Goal: Task Accomplishment & Management: Manage account settings

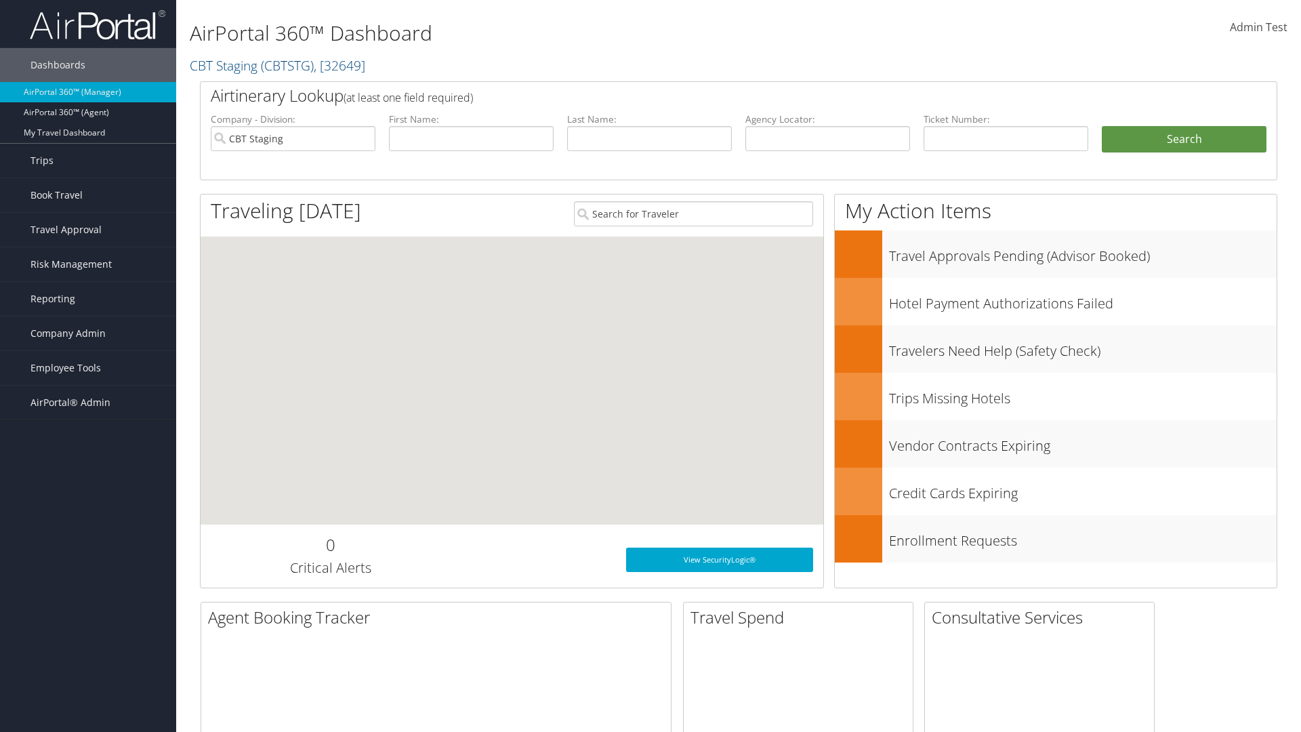
click at [88, 334] on span "Company Admin" at bounding box center [68, 334] width 75 height 34
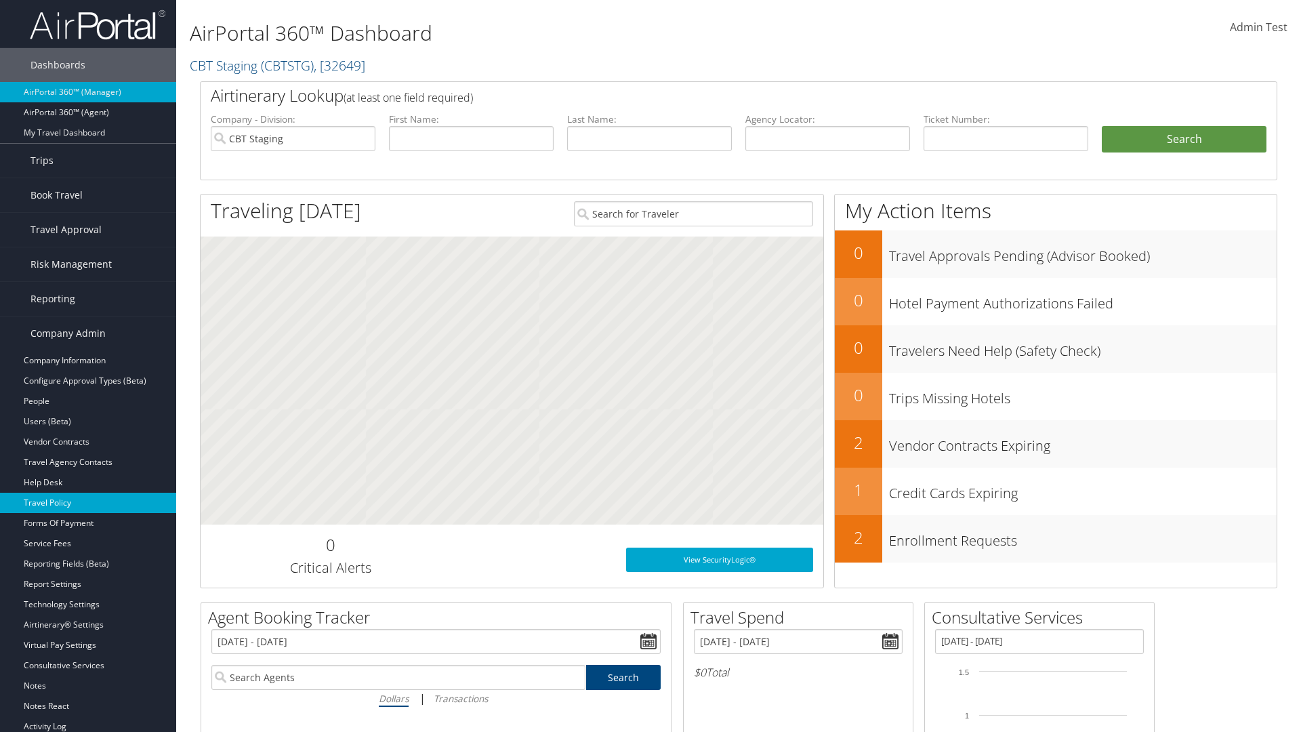
click at [88, 503] on link "Travel Policy" at bounding box center [88, 503] width 176 height 20
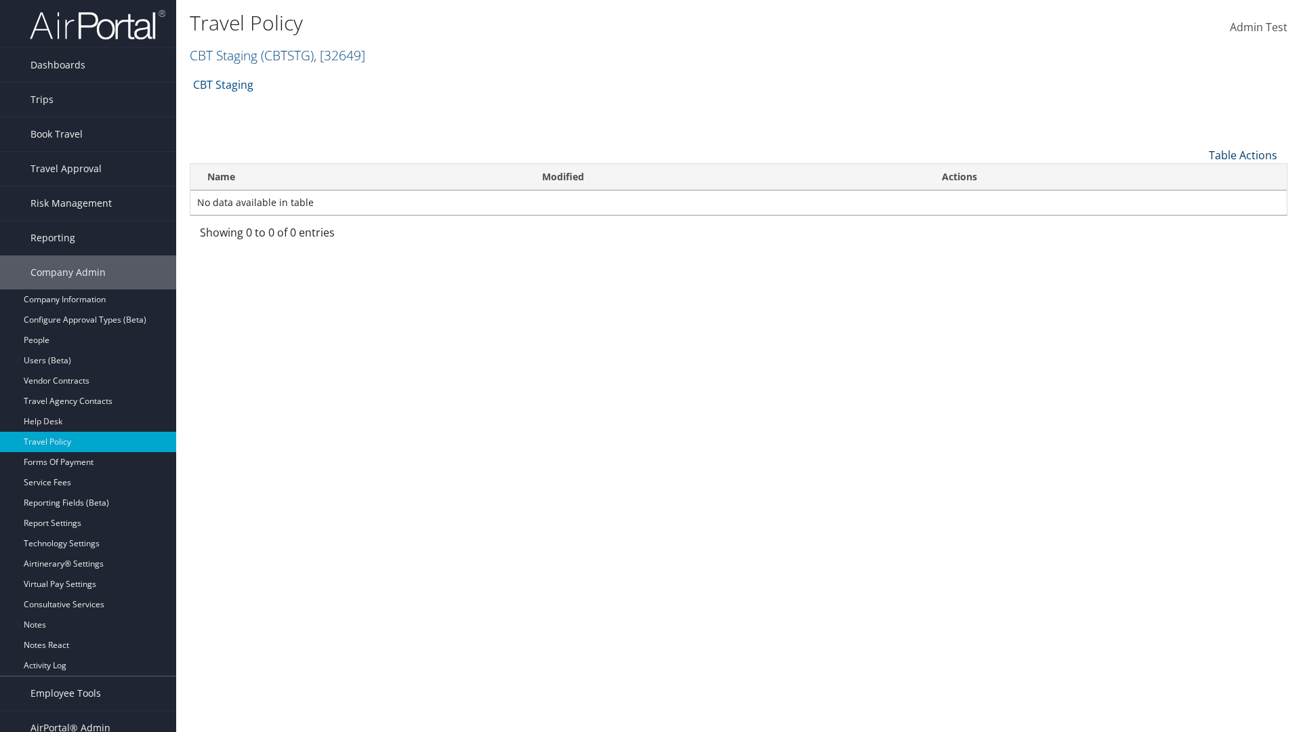
click at [1243, 155] on link "Table Actions" at bounding box center [1243, 155] width 68 height 15
click at [1198, 176] on link "Add New Policy" at bounding box center [1198, 176] width 178 height 23
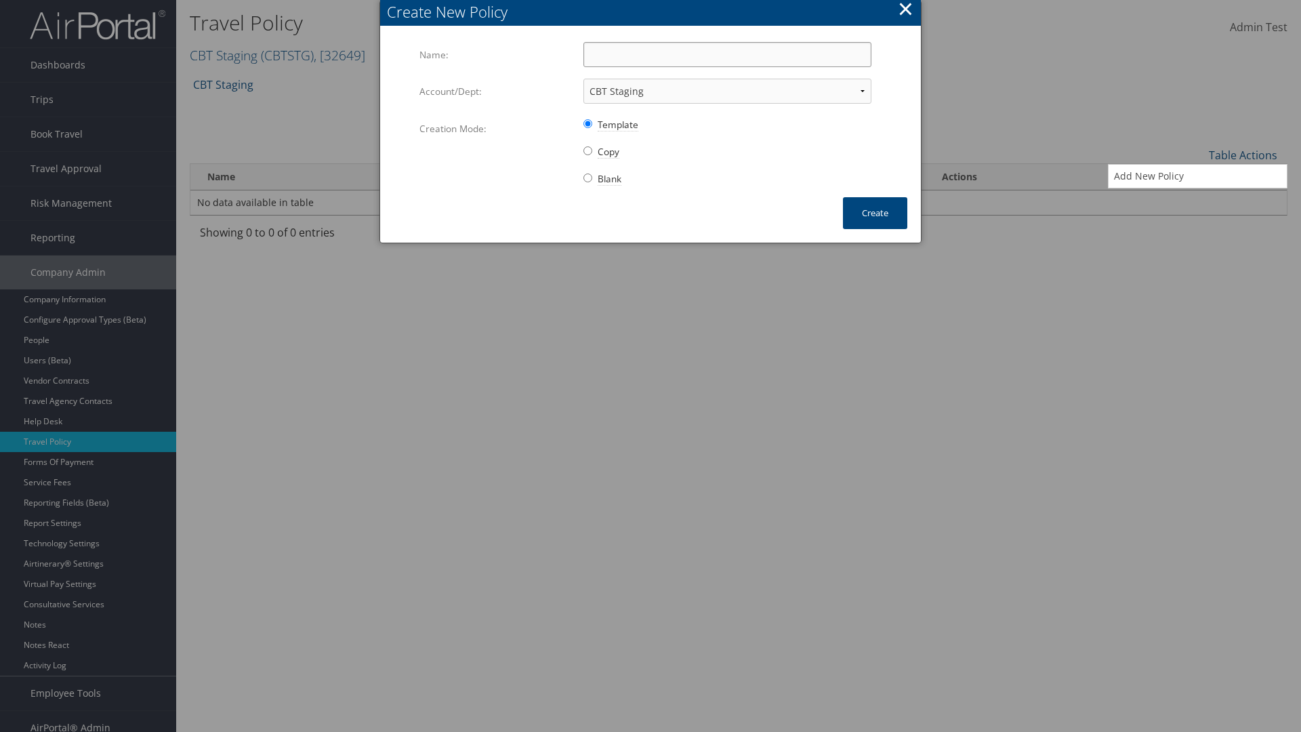
click at [727, 54] on input "Name:" at bounding box center [728, 54] width 288 height 25
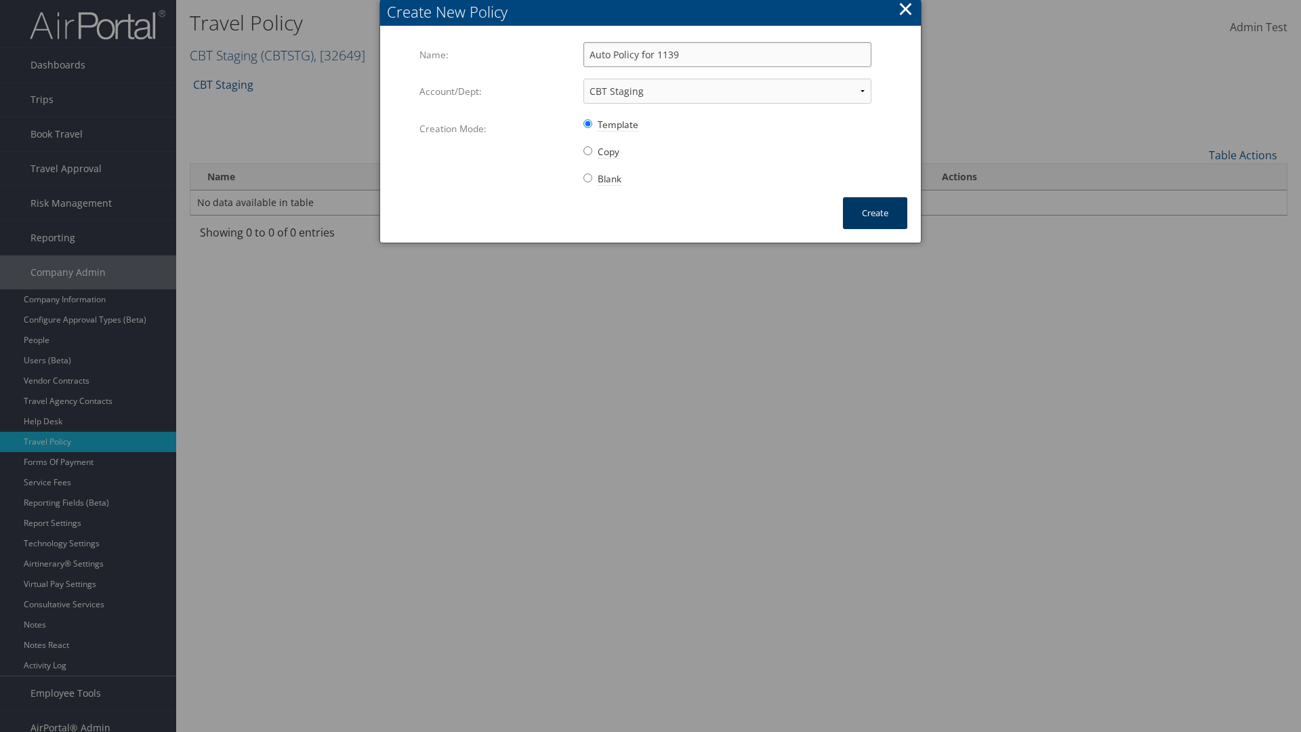
type input "Auto Policy for 1139"
click at [875, 213] on button "Create" at bounding box center [875, 213] width 64 height 32
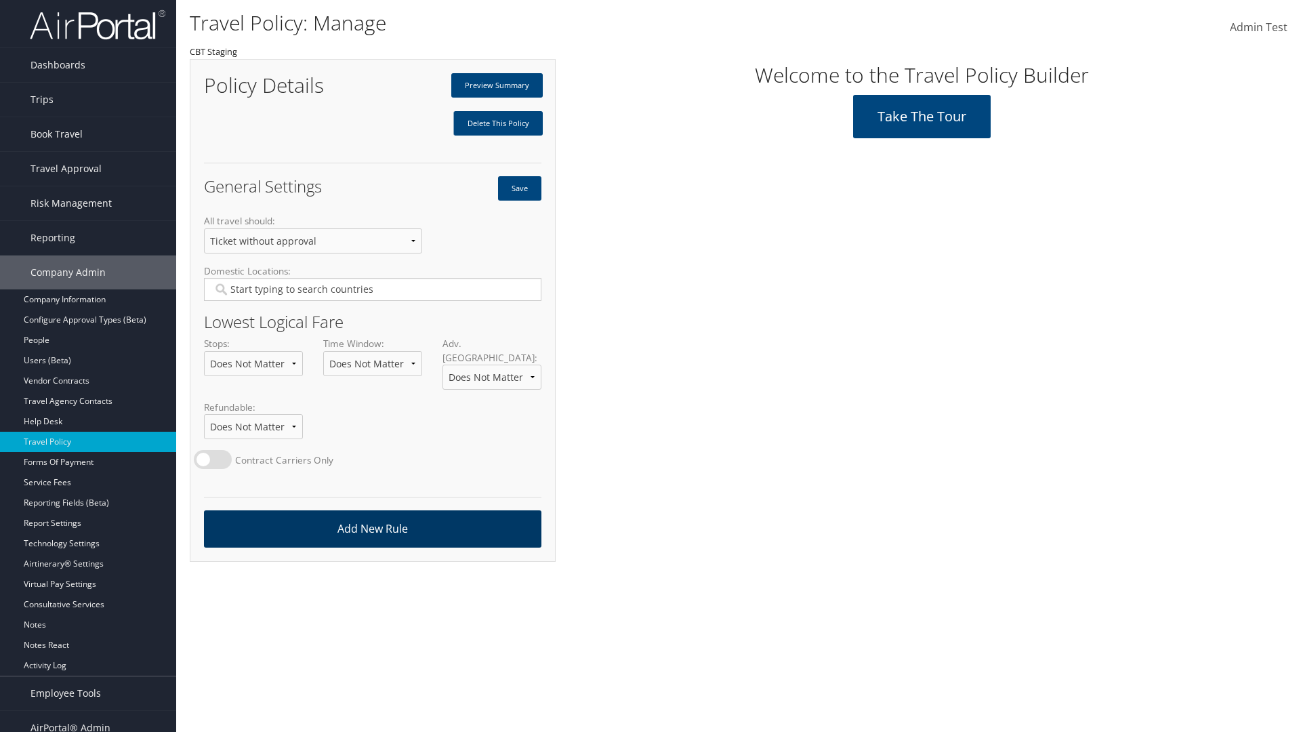
click at [372, 515] on link "Add New Rule" at bounding box center [373, 528] width 338 height 37
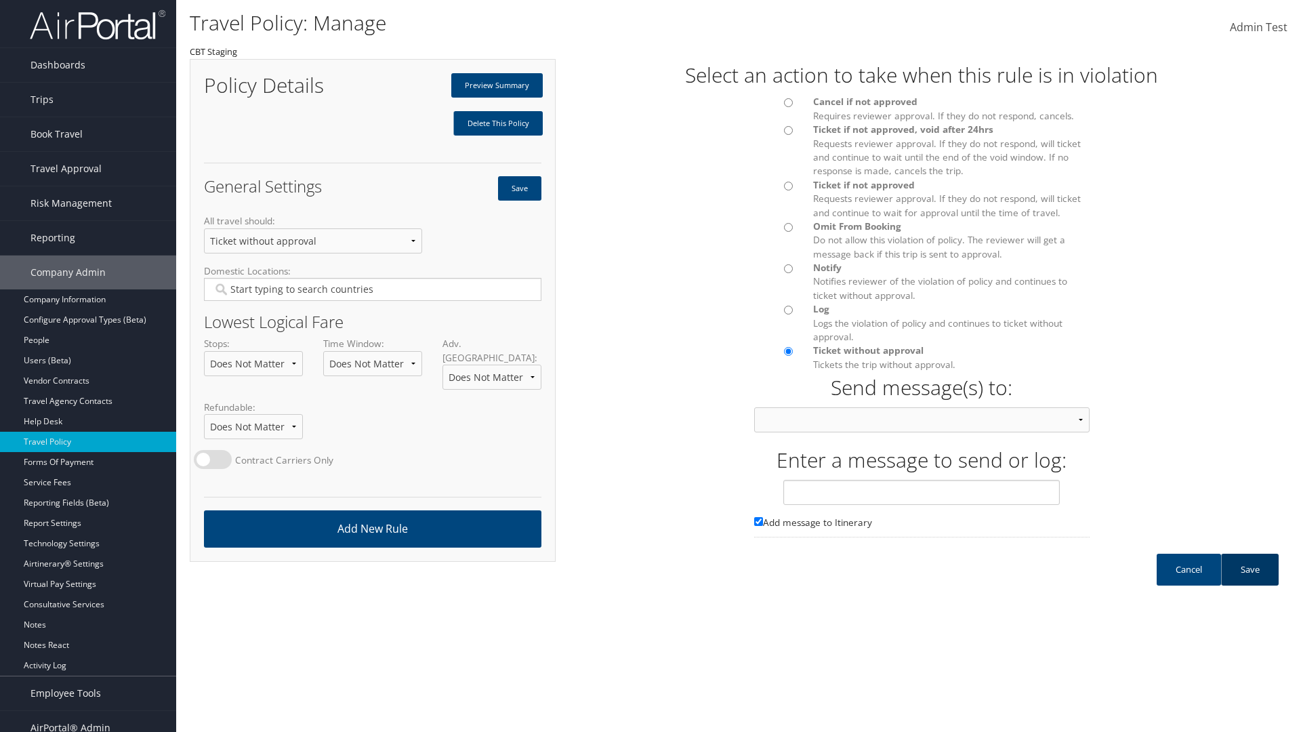
click at [1250, 583] on link "Save" at bounding box center [1250, 570] width 58 height 32
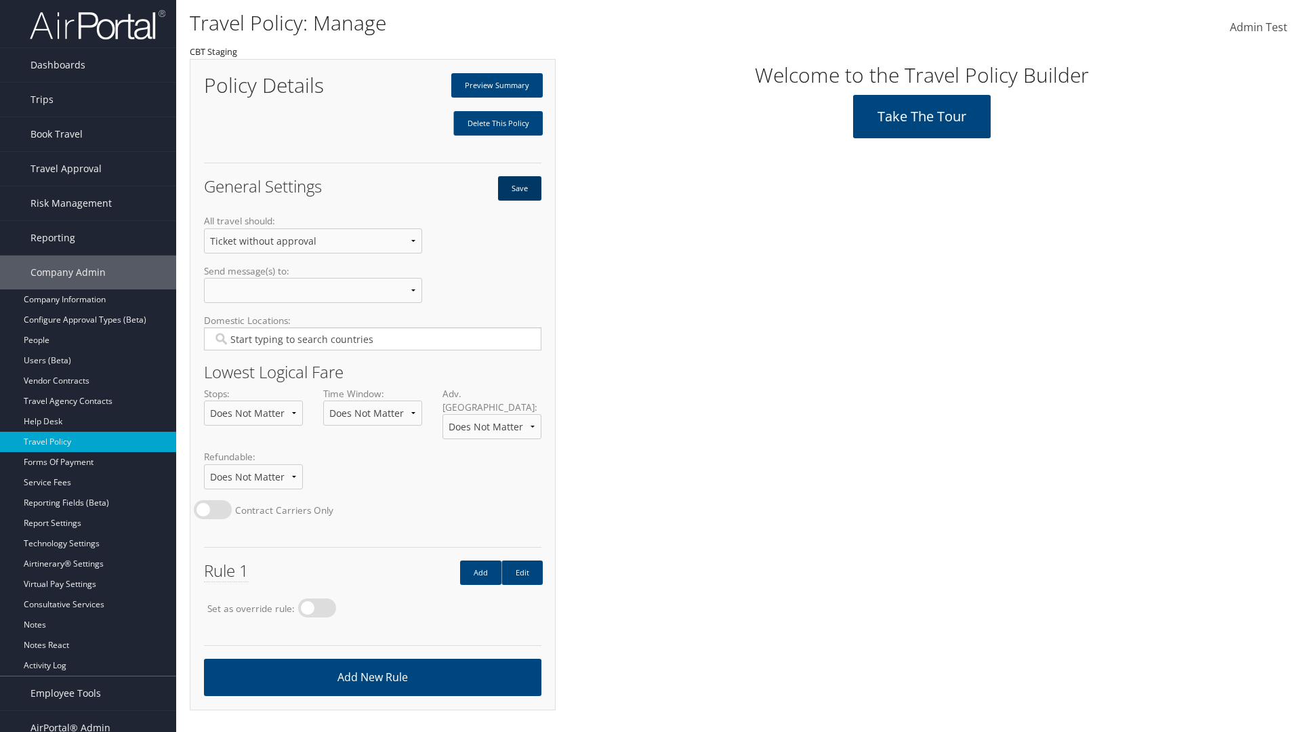
click at [519, 188] on button "Save" at bounding box center [519, 188] width 43 height 24
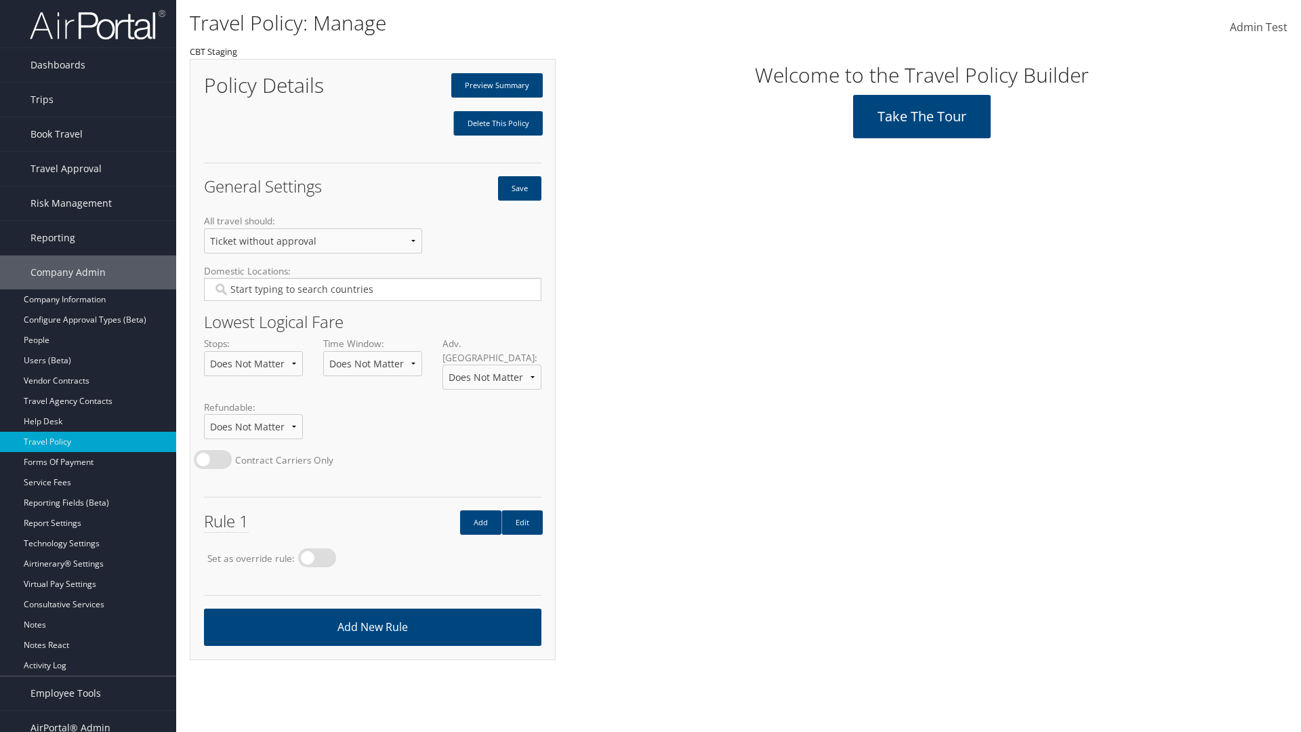
click at [321, 548] on label at bounding box center [317, 557] width 38 height 19
radio input "true"
click at [519, 188] on button "Save" at bounding box center [519, 188] width 43 height 24
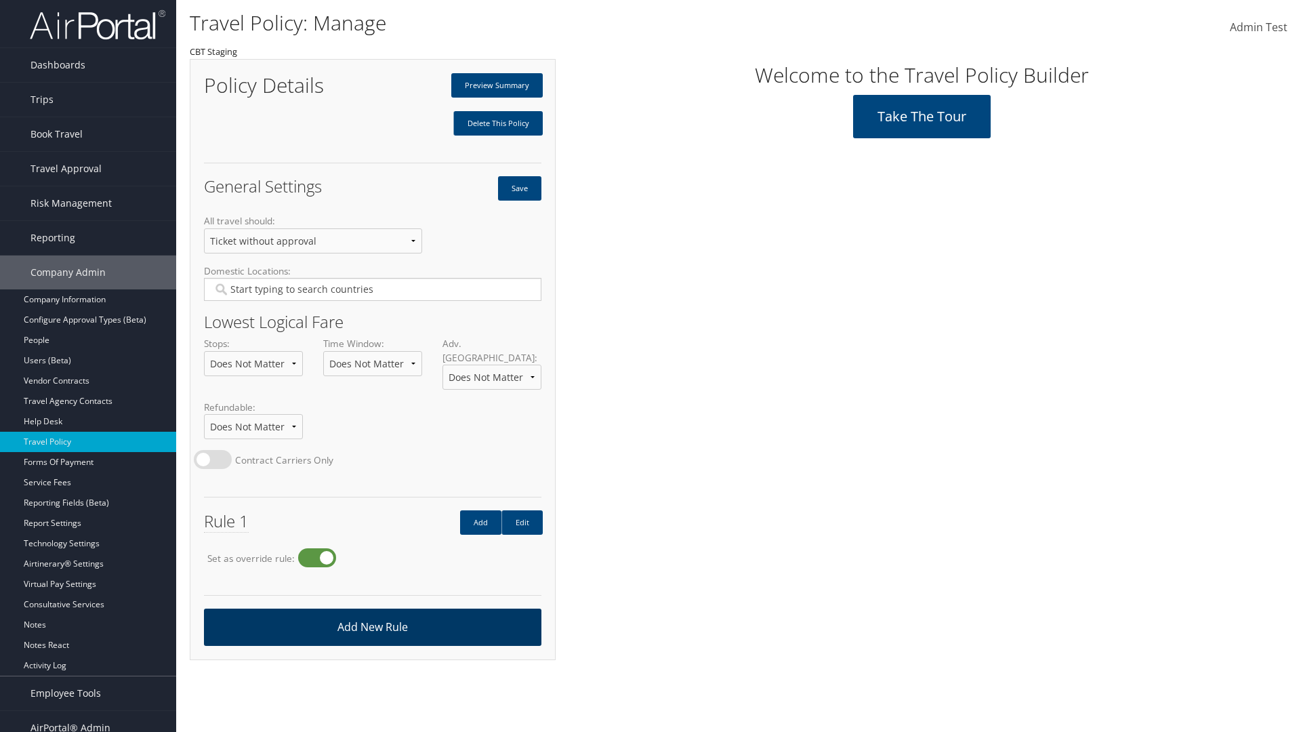
click at [372, 613] on link "Add New Rule" at bounding box center [373, 627] width 338 height 37
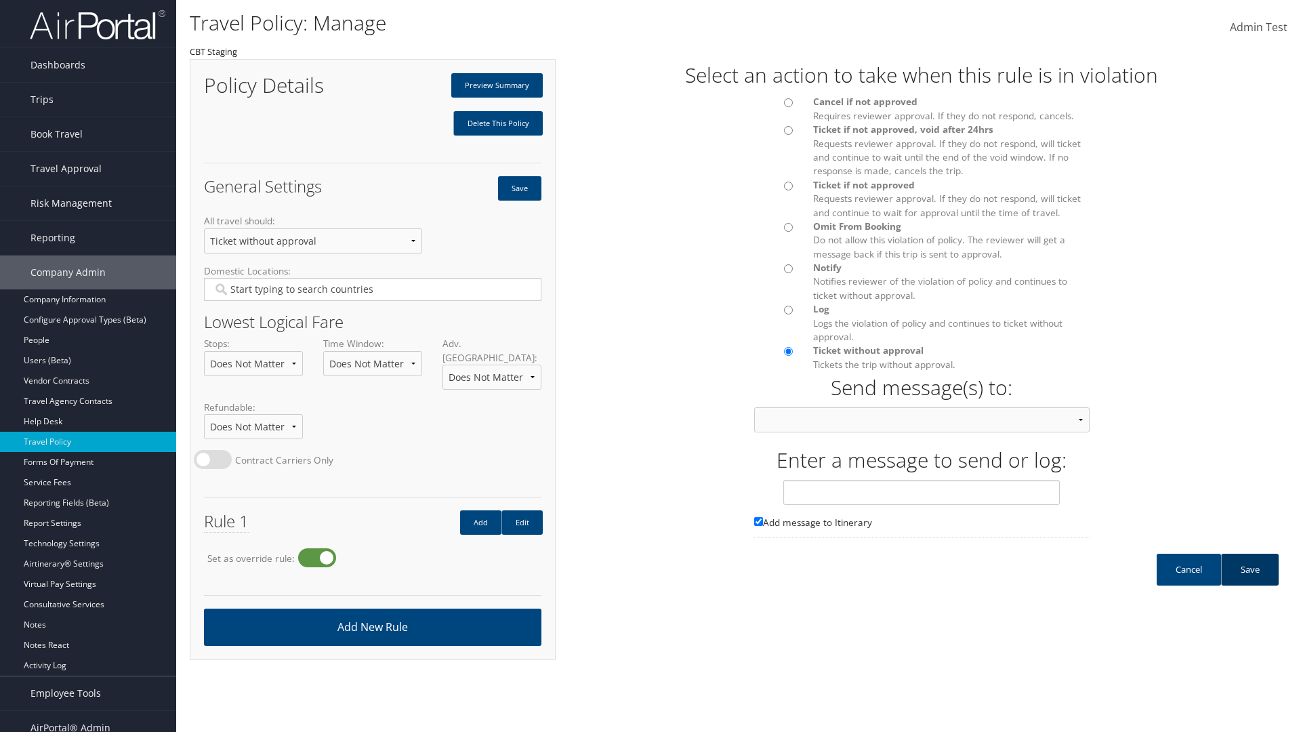
click at [1250, 583] on link "Save" at bounding box center [1250, 570] width 58 height 32
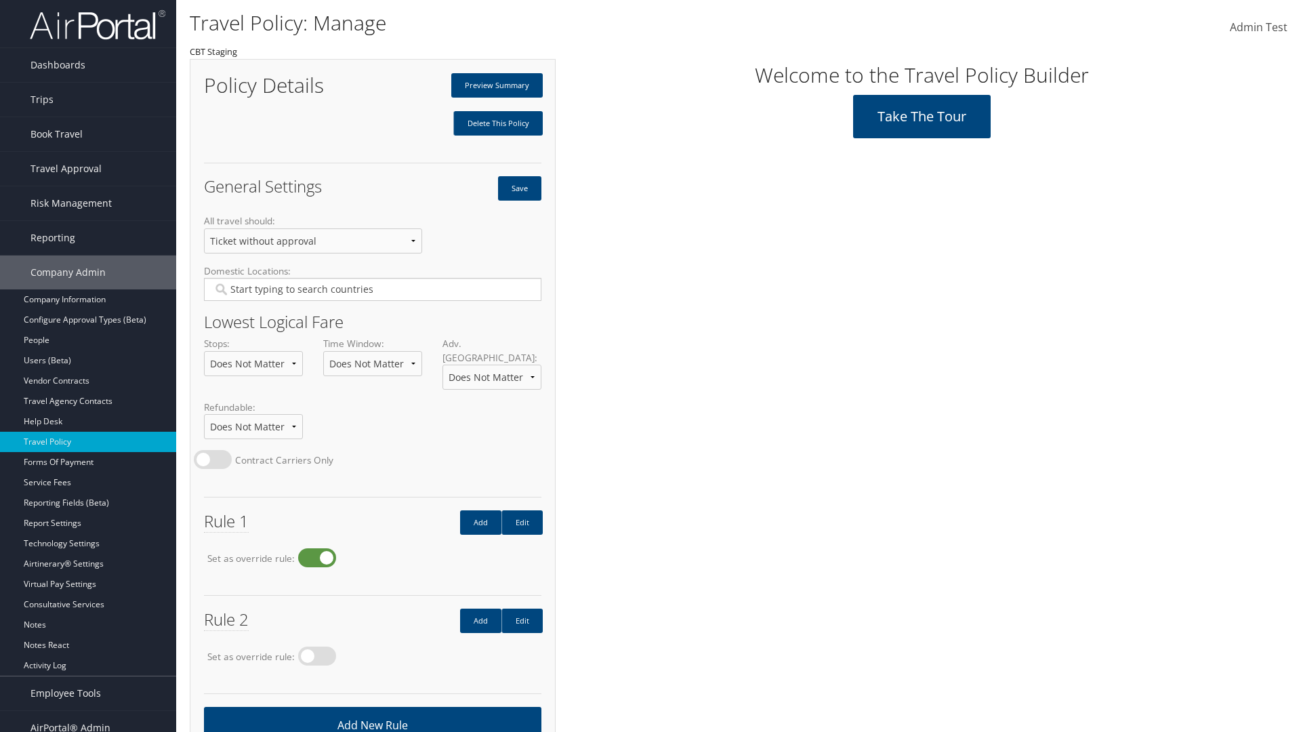
click at [321, 548] on label at bounding box center [317, 557] width 38 height 19
radio input "false"
click at [519, 188] on button "Save" at bounding box center [519, 188] width 43 height 24
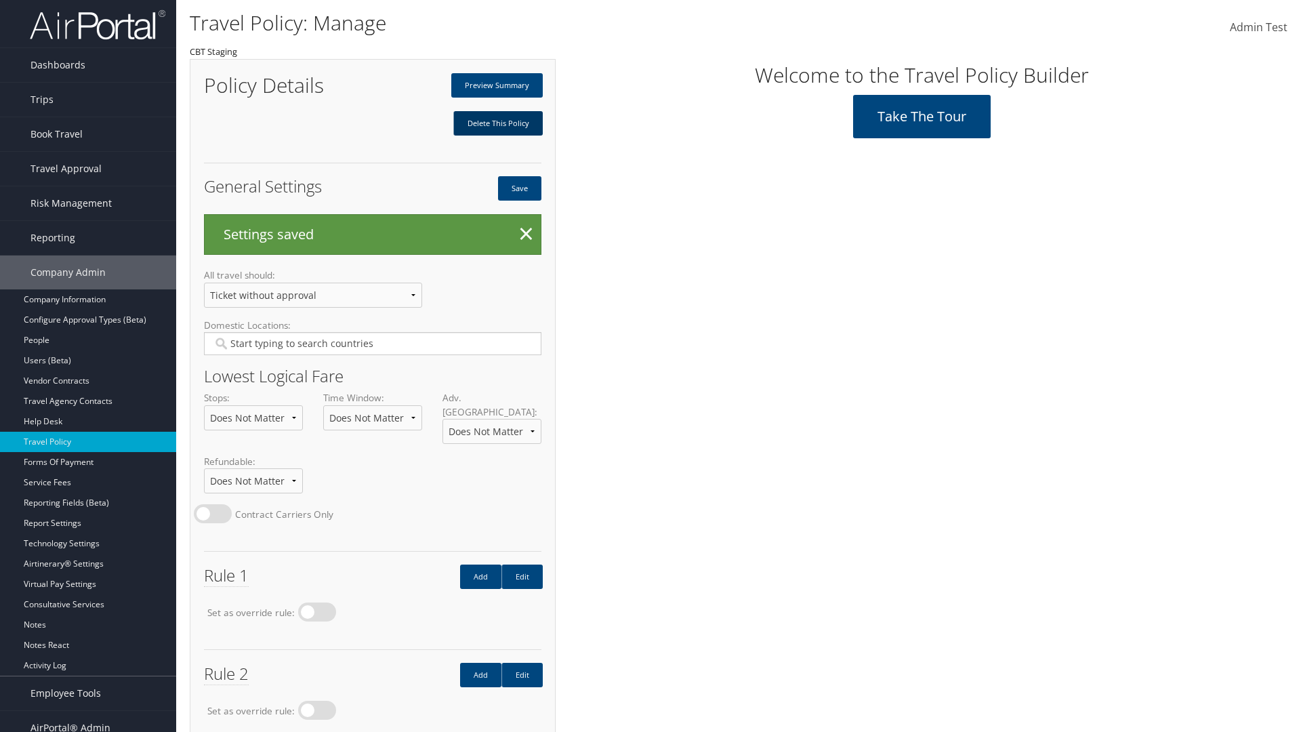
click at [498, 123] on link "Delete This Policy" at bounding box center [497, 123] width 89 height 24
click at [0, 0] on input "Type YES to continue:" at bounding box center [0, 0] width 0 height 0
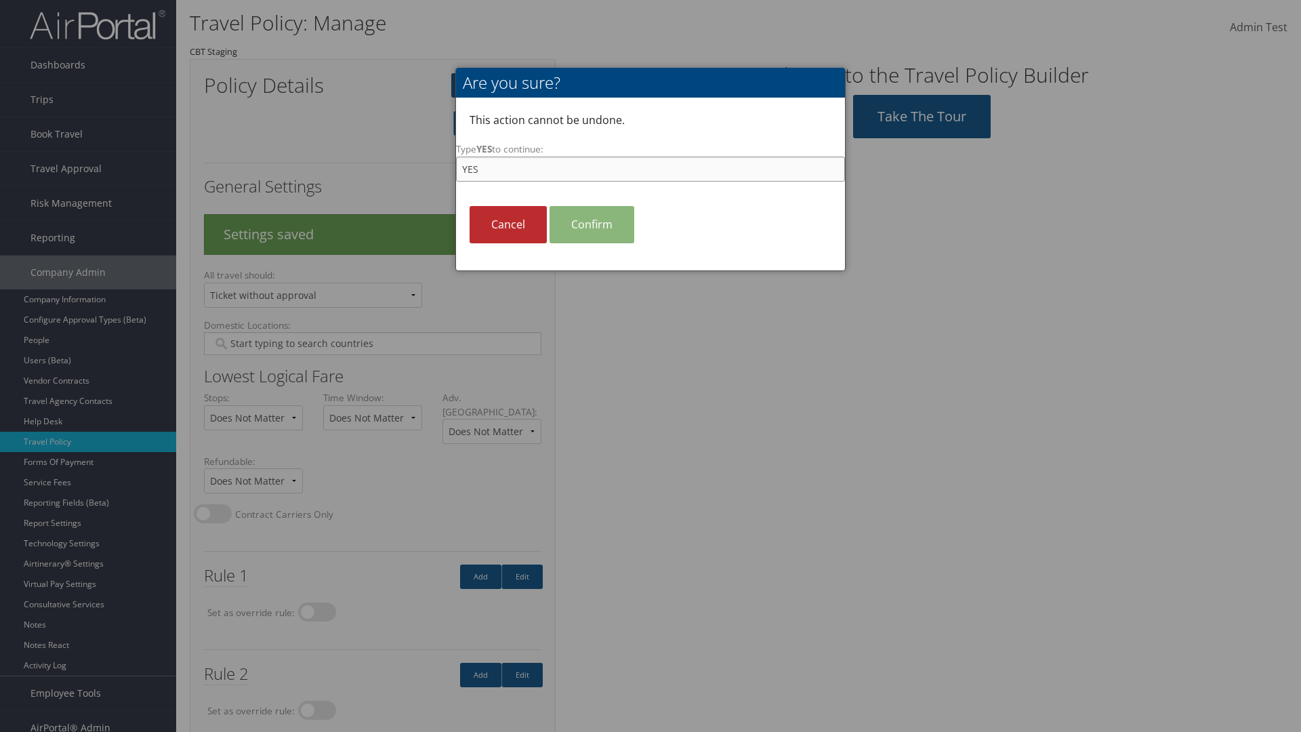
type input "YES"
click at [592, 224] on link "Confirm" at bounding box center [592, 224] width 85 height 37
